Goal: Task Accomplishment & Management: Use online tool/utility

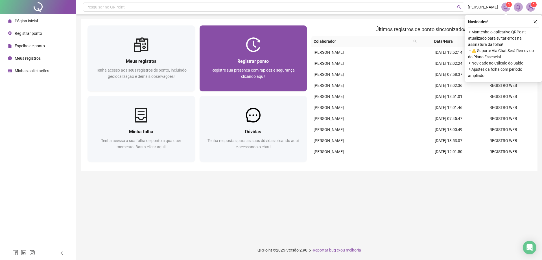
click at [275, 53] on div "Registrar ponto Registre sua presença com rapidez e segurança clicando aqui!" at bounding box center [254, 71] width 108 height 39
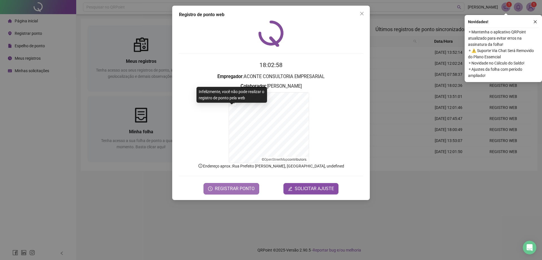
click at [236, 190] on span "REGISTRAR PONTO" at bounding box center [235, 188] width 40 height 7
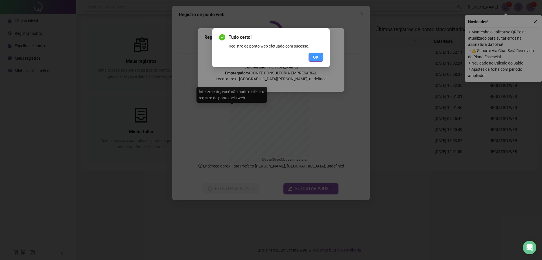
click at [311, 60] on button "OK" at bounding box center [316, 57] width 14 height 9
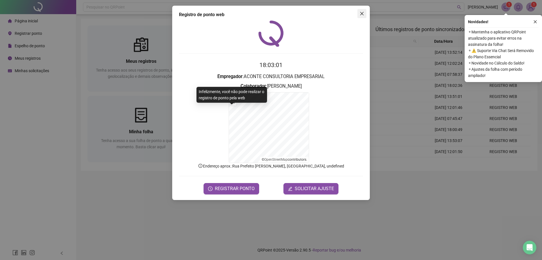
click at [359, 15] on span "Close" at bounding box center [362, 13] width 9 height 5
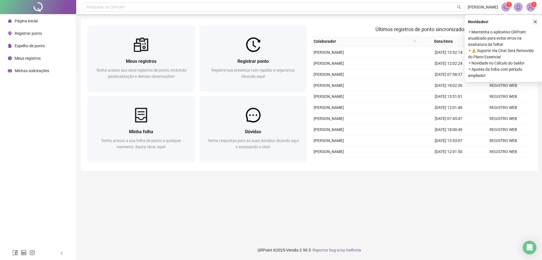
click at [537, 21] on icon "close" at bounding box center [536, 22] width 4 height 4
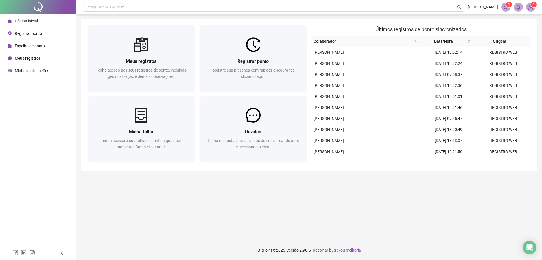
click at [529, 7] on img at bounding box center [531, 7] width 8 height 8
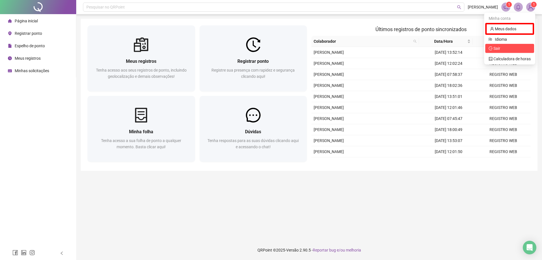
click at [506, 49] on span "Sair" at bounding box center [510, 48] width 42 height 6
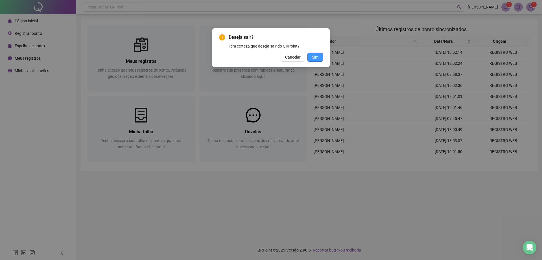
click at [312, 54] on button "Sim" at bounding box center [316, 57] width 16 height 9
